Goal: Task Accomplishment & Management: Use online tool/utility

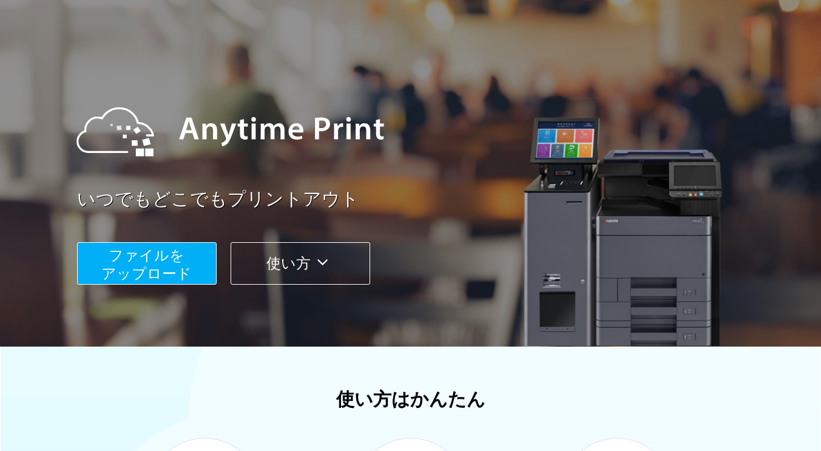
scroll to position [47, 0]
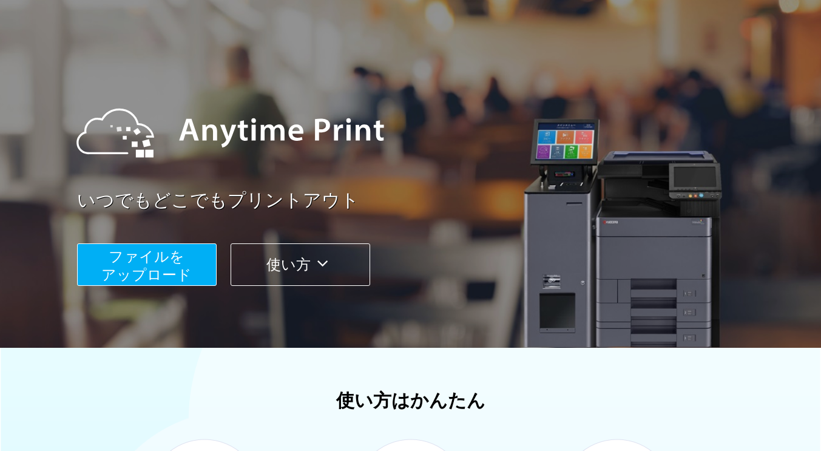
click at [154, 276] on span "ファイルを ​​アップロード" at bounding box center [146, 265] width 90 height 35
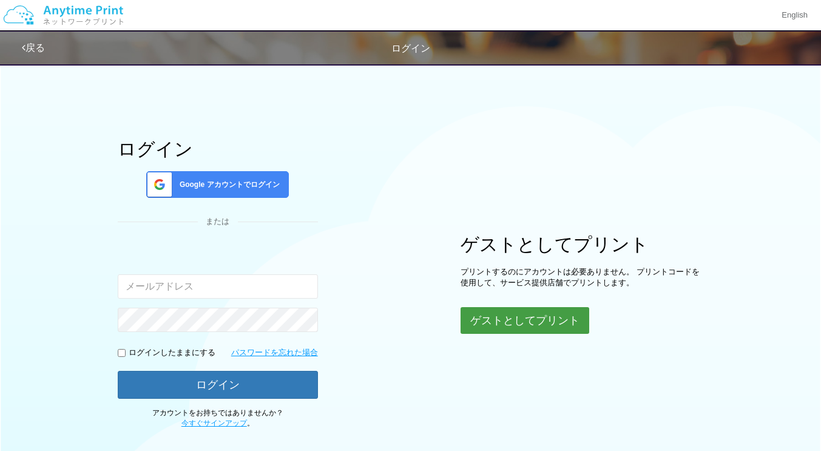
click at [517, 325] on button "ゲストとしてプリント" at bounding box center [525, 320] width 129 height 27
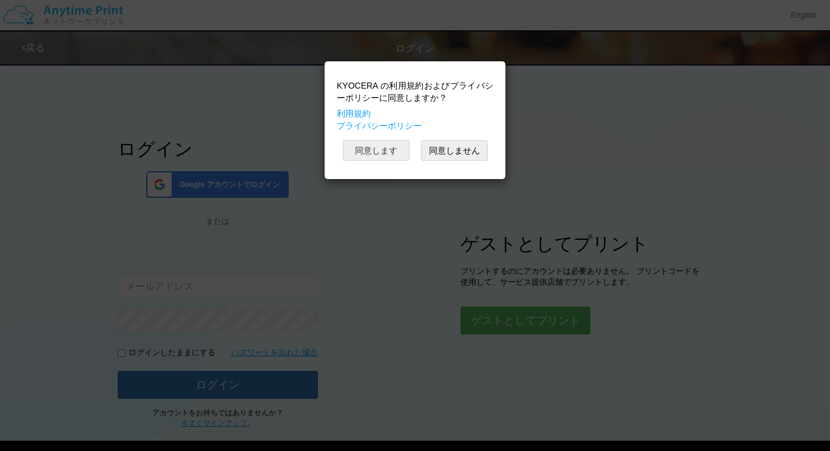
click at [381, 152] on button "同意します" at bounding box center [376, 150] width 67 height 21
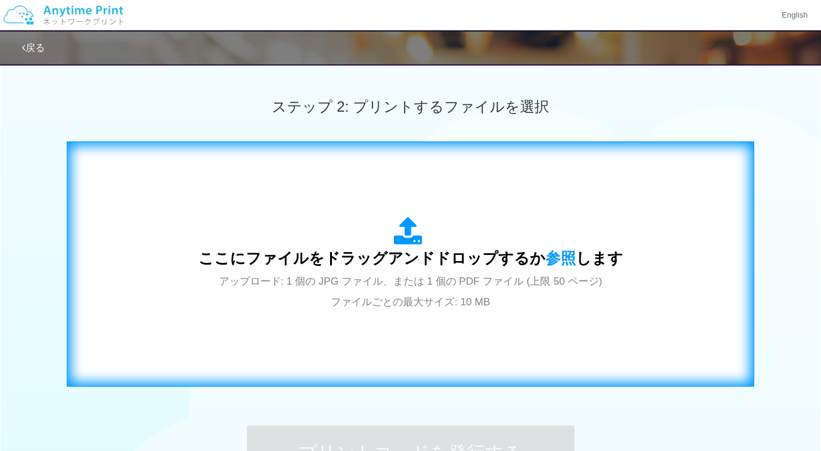
scroll to position [364, 0]
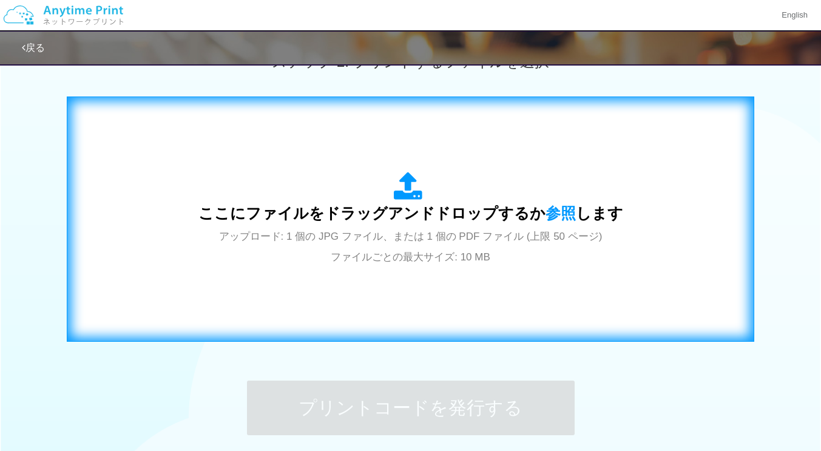
click at [446, 279] on div "ここにファイルをドラッグアンドドロップするか 参照 します アップロード: 1 個の JPG ファイル、または 1 個の PDF ファイル (上限 50 ペー…" at bounding box center [411, 219] width 662 height 220
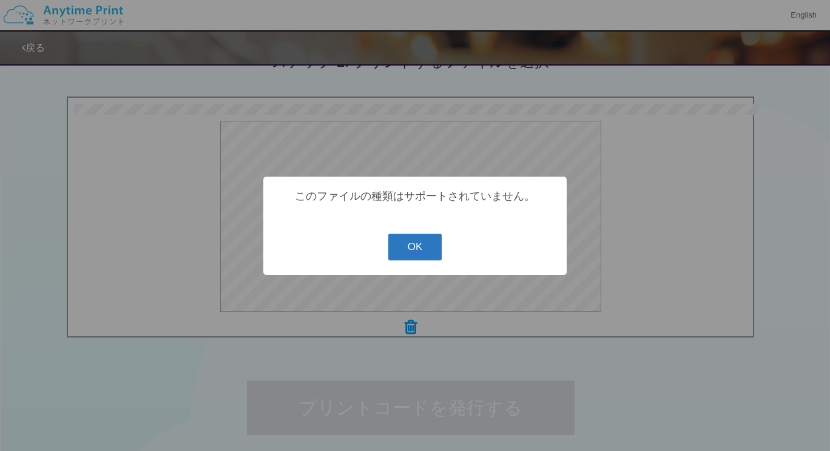
click at [423, 244] on button "OK" at bounding box center [416, 247] width 54 height 27
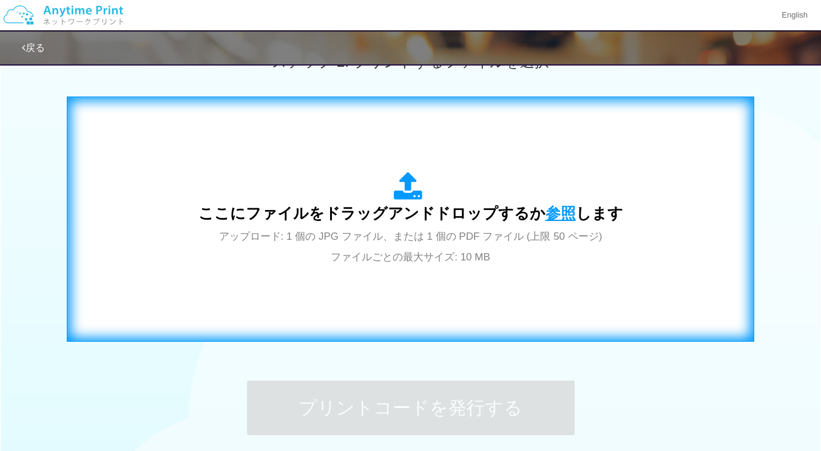
click at [565, 214] on span "参照" at bounding box center [561, 213] width 30 height 17
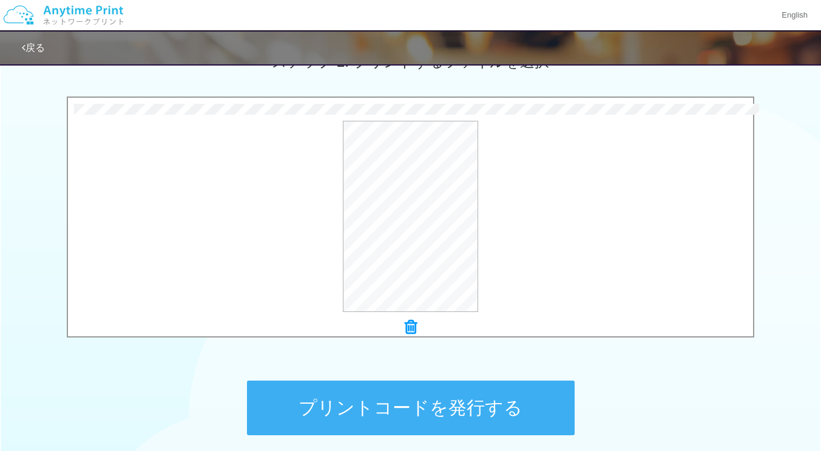
click at [453, 406] on button "プリントコードを発行する" at bounding box center [411, 408] width 328 height 55
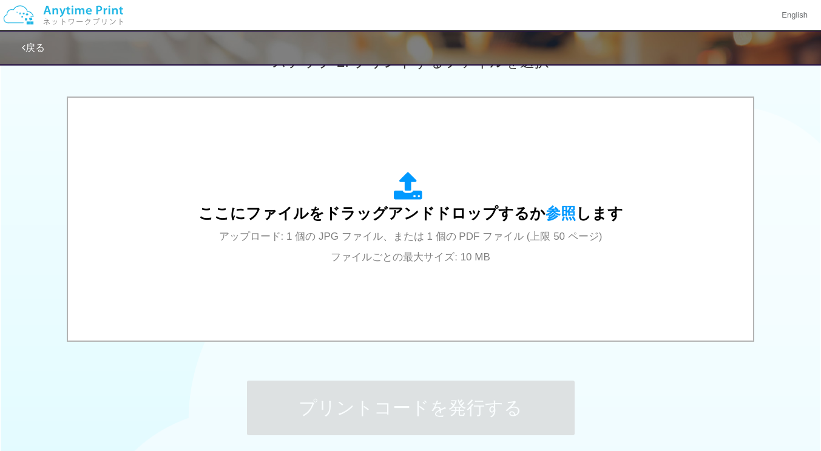
scroll to position [0, 0]
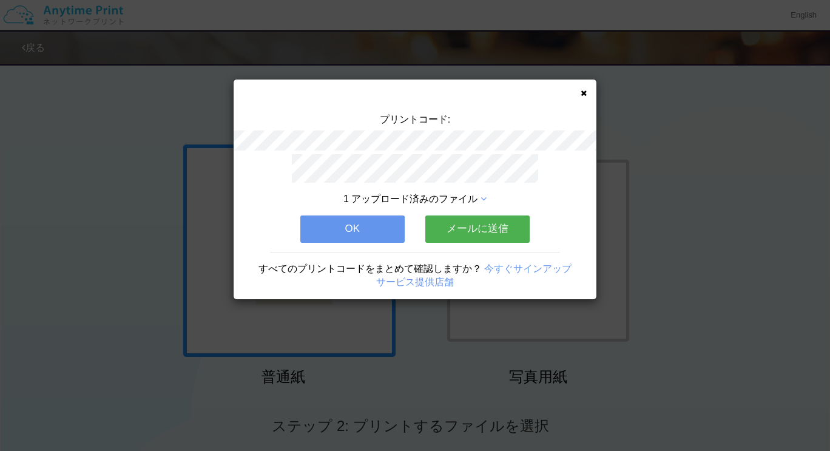
click at [477, 220] on button "メールに送信" at bounding box center [478, 229] width 104 height 27
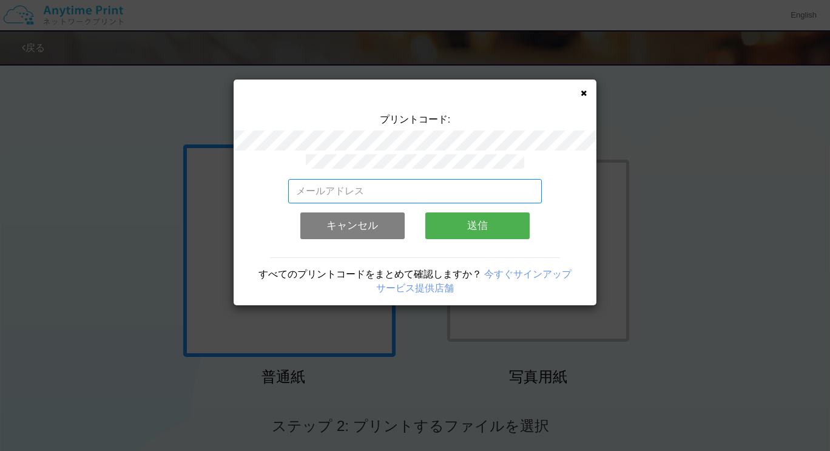
click at [461, 183] on input "email" at bounding box center [415, 191] width 254 height 24
type input "[EMAIL_ADDRESS][DOMAIN_NAME]"
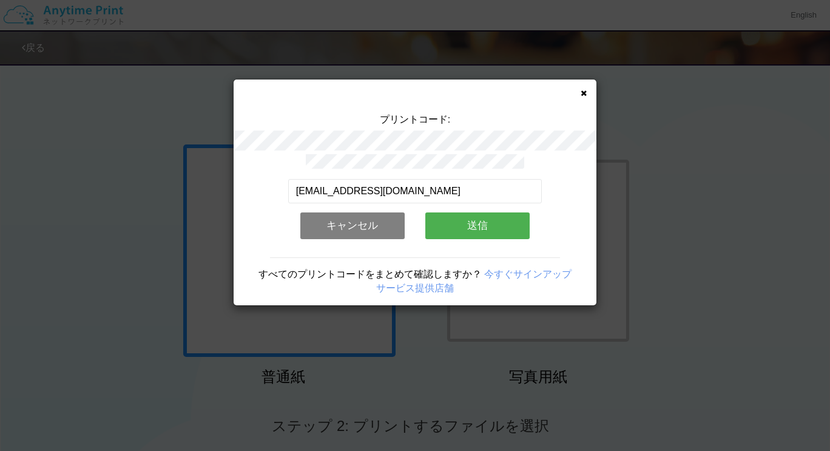
click at [487, 220] on button "送信" at bounding box center [478, 225] width 104 height 27
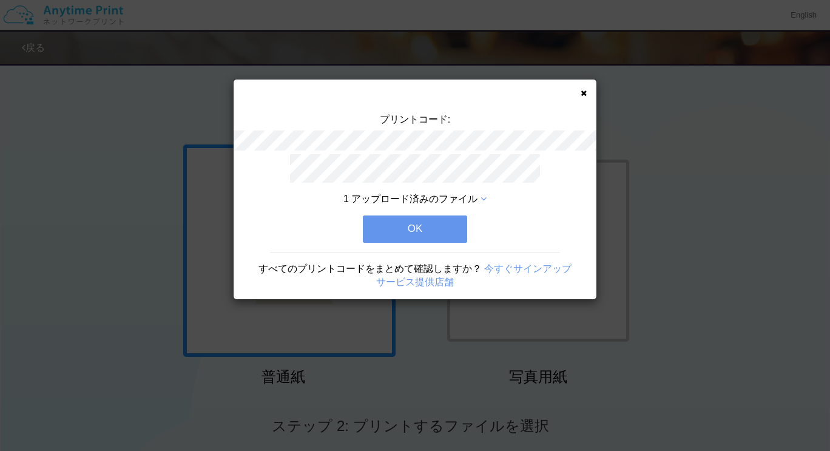
click at [431, 217] on button "OK" at bounding box center [415, 229] width 104 height 27
